Goal: Check status: Check status

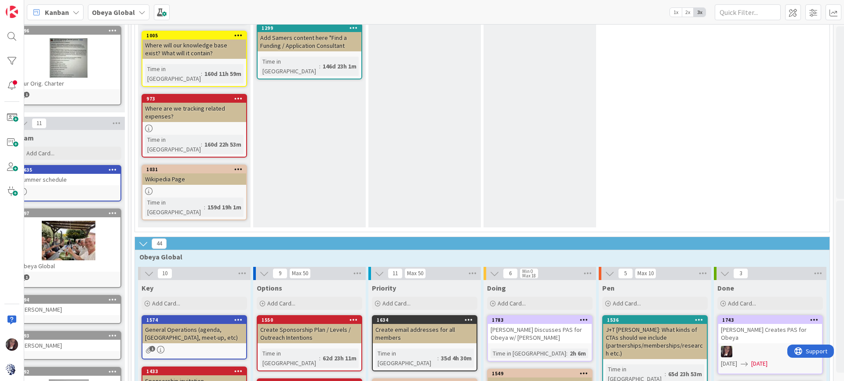
scroll to position [446, 18]
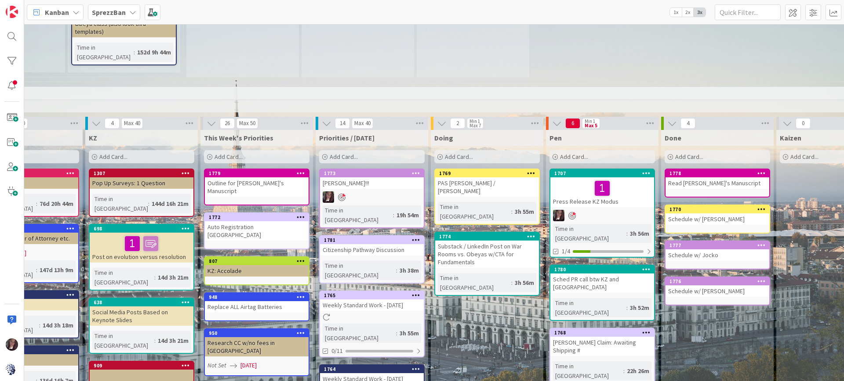
scroll to position [708, 250]
click at [387, 291] on link "1765 Weekly Standard Work - 08/16/2025 Time in Column : 3h 55m 0/11" at bounding box center [371, 324] width 105 height 67
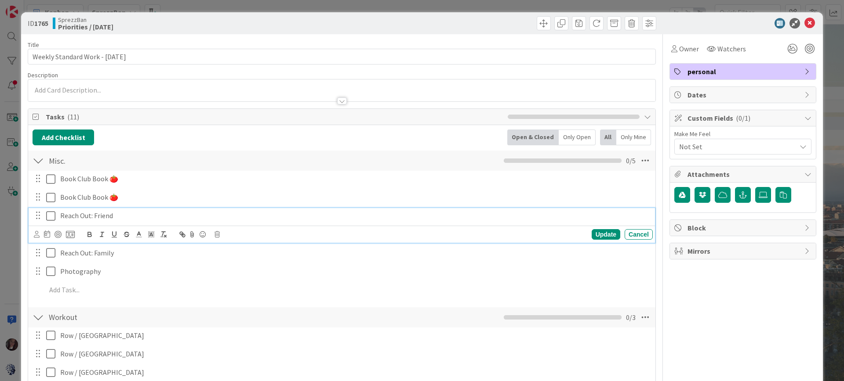
click at [51, 216] on icon at bounding box center [52, 216] width 13 height 11
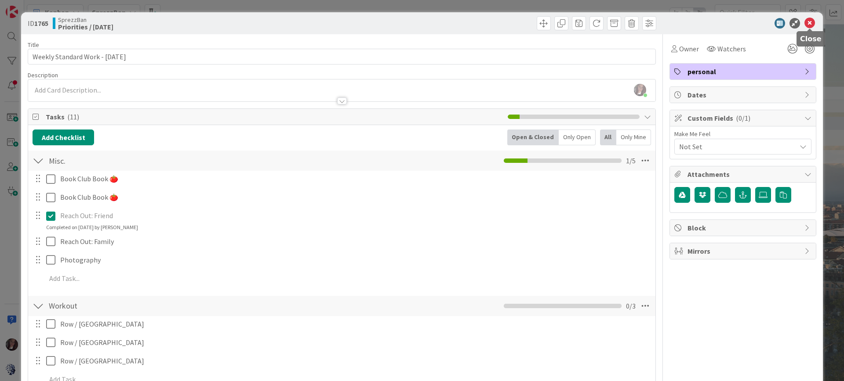
click at [812, 21] on icon at bounding box center [809, 23] width 11 height 11
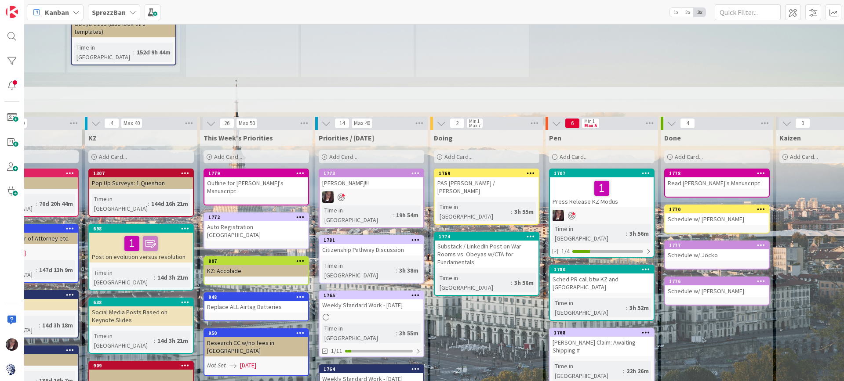
click at [345, 373] on div "Weekly Standard Work - 08/16/2025" at bounding box center [371, 378] width 104 height 11
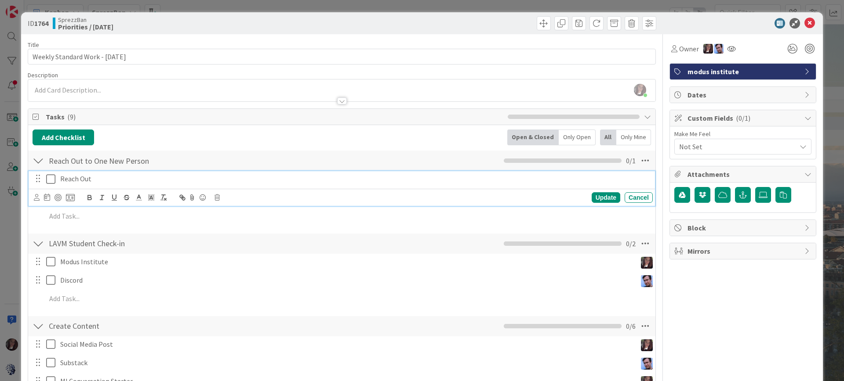
click at [50, 178] on icon at bounding box center [52, 179] width 13 height 11
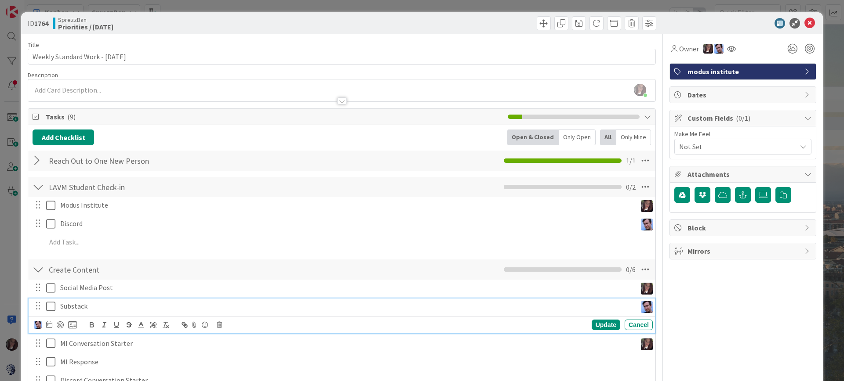
click at [52, 305] on icon at bounding box center [52, 306] width 13 height 11
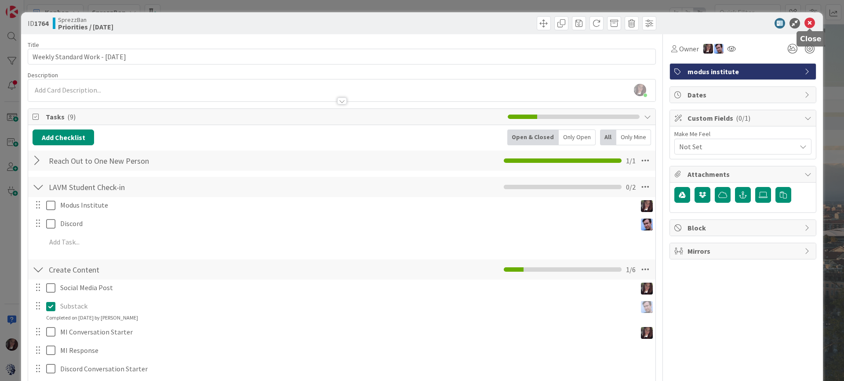
click at [811, 25] on icon at bounding box center [809, 23] width 11 height 11
